Goal: Task Accomplishment & Management: Complete application form

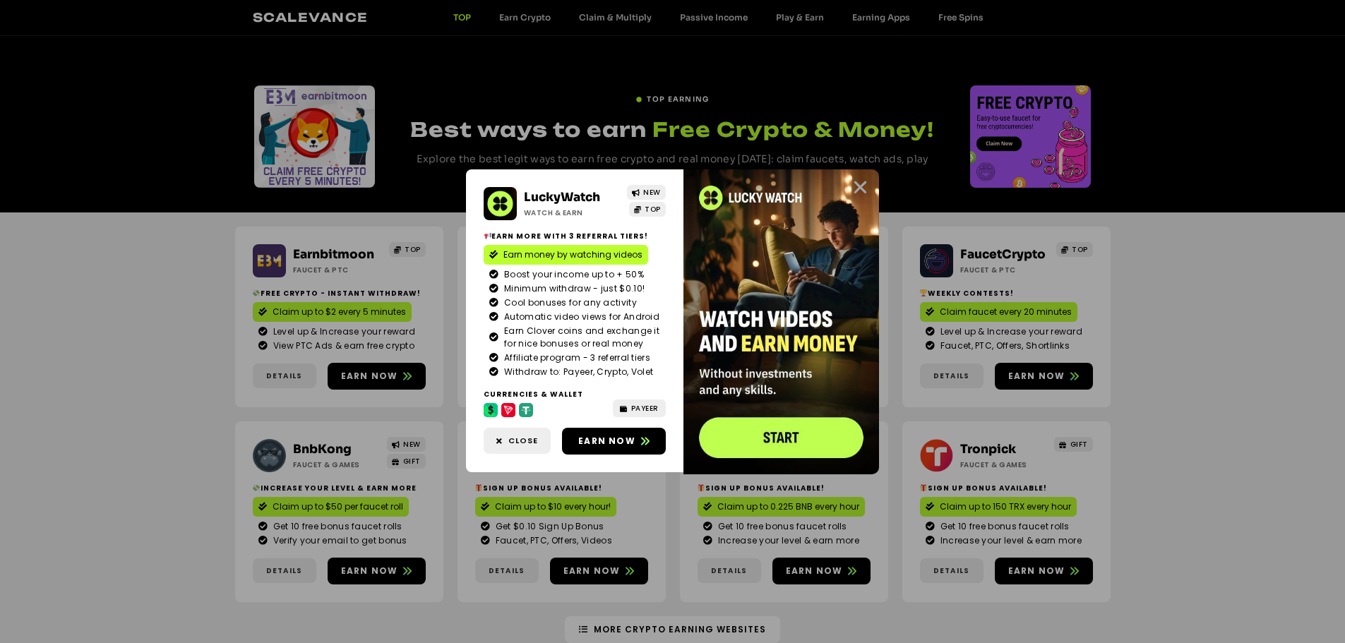
click at [856, 191] on icon "Close" at bounding box center [860, 188] width 18 height 18
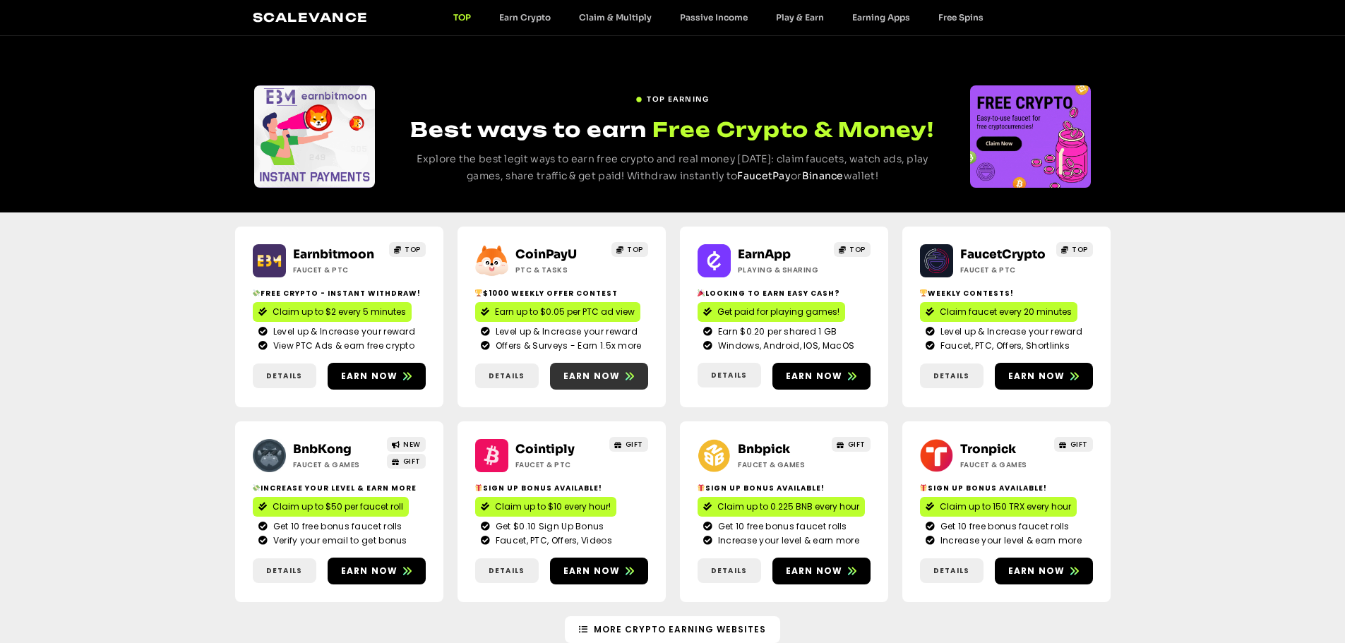
click at [595, 380] on span "Earn now" at bounding box center [591, 376] width 57 height 13
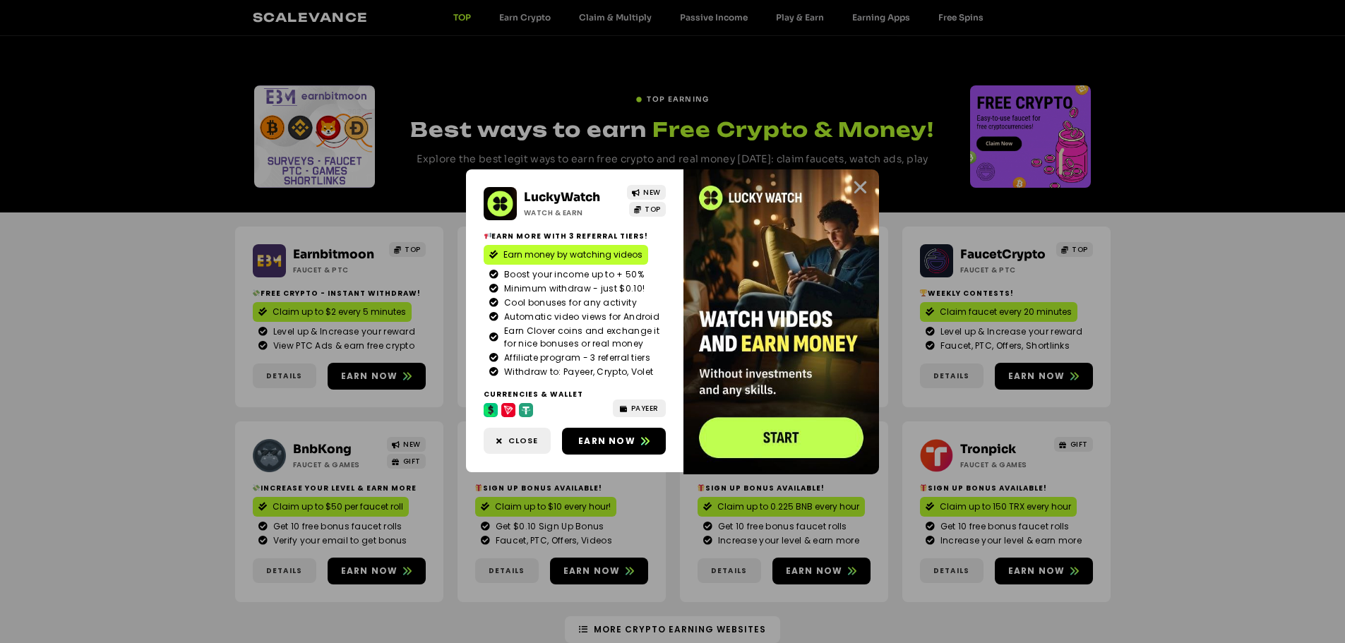
click at [861, 189] on icon "Close" at bounding box center [860, 188] width 18 height 18
